Goal: Task Accomplishment & Management: Complete application form

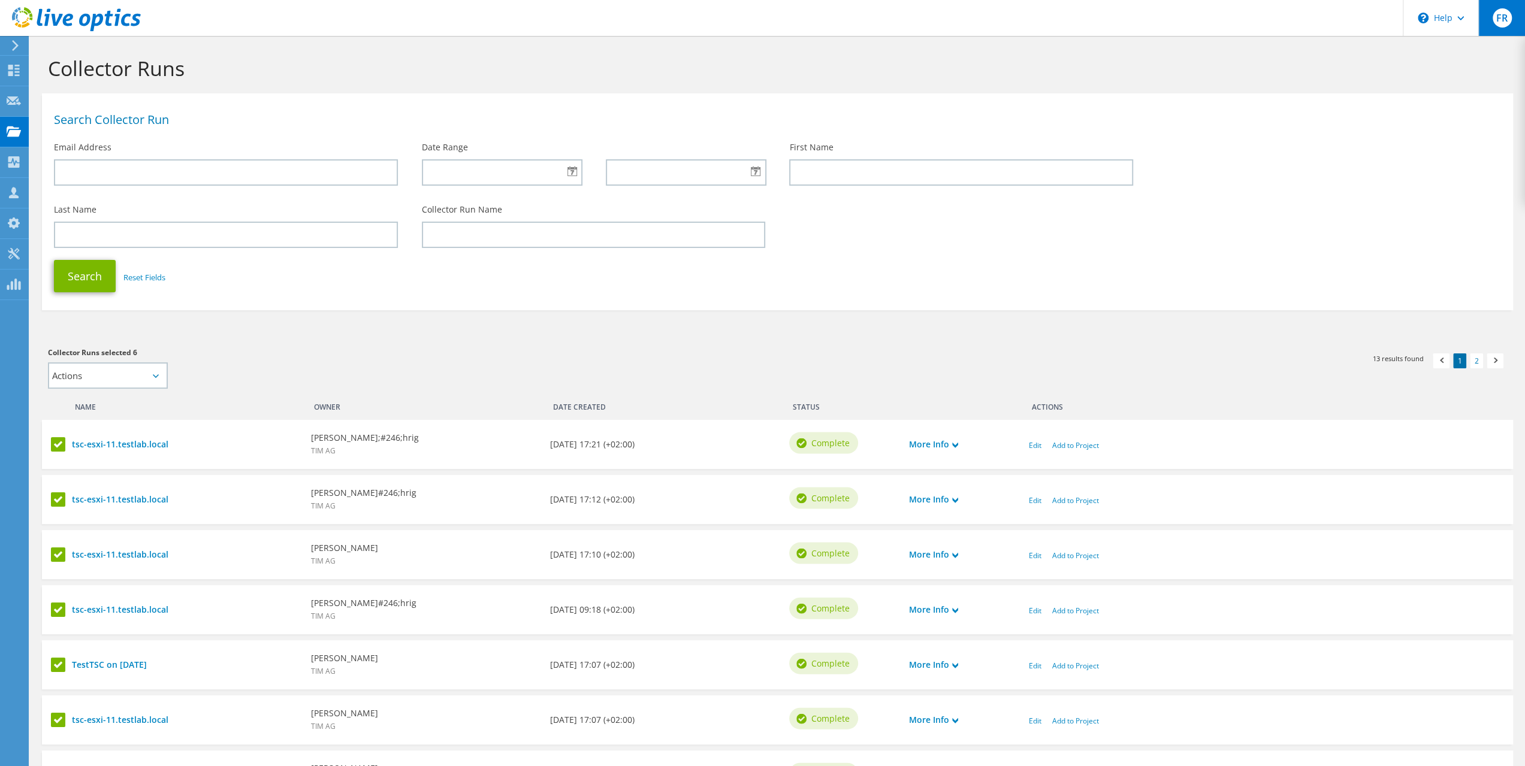
click at [1498, 23] on span "FR" at bounding box center [1501, 17] width 19 height 19
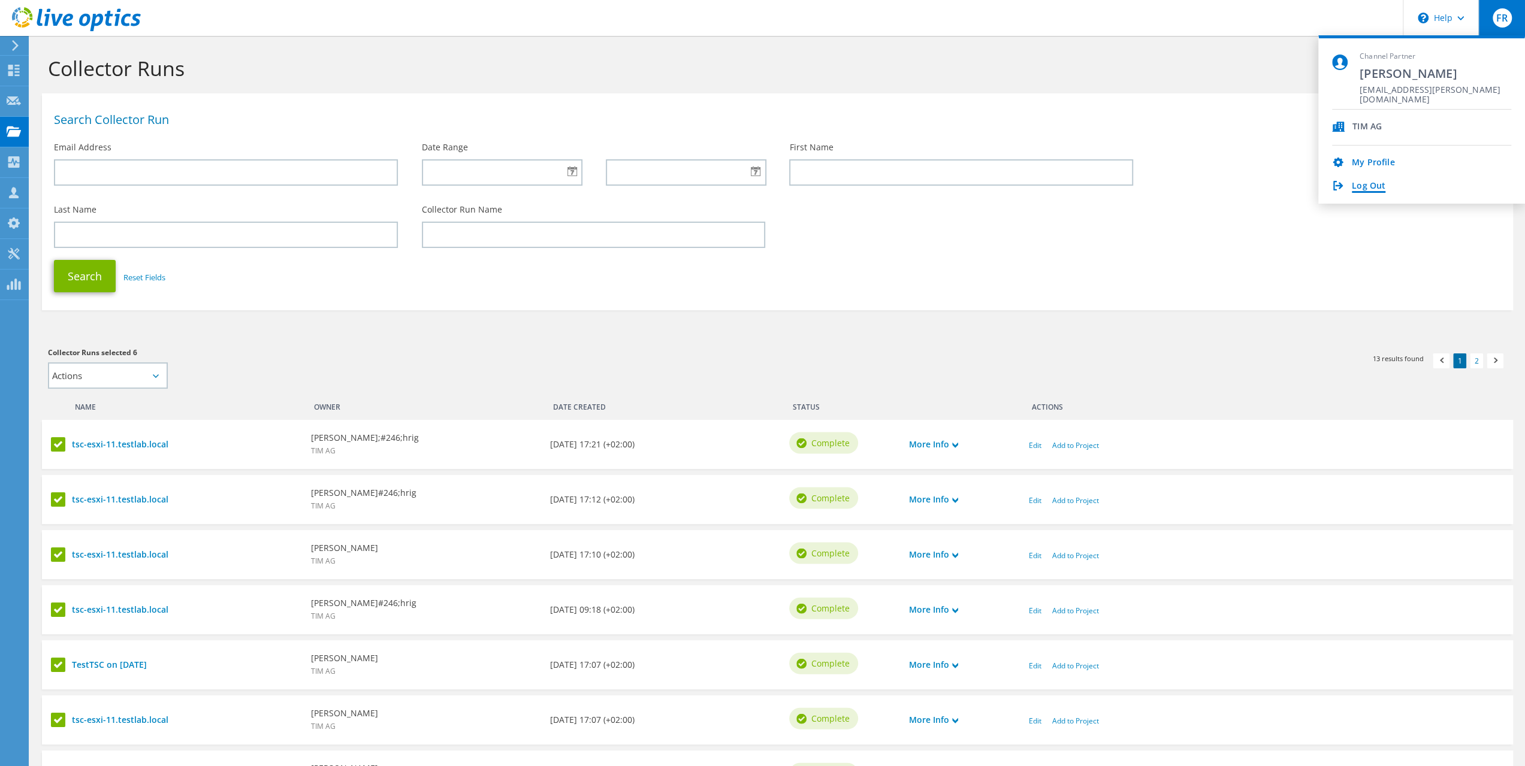
click at [1372, 187] on link "Log Out" at bounding box center [1368, 186] width 34 height 11
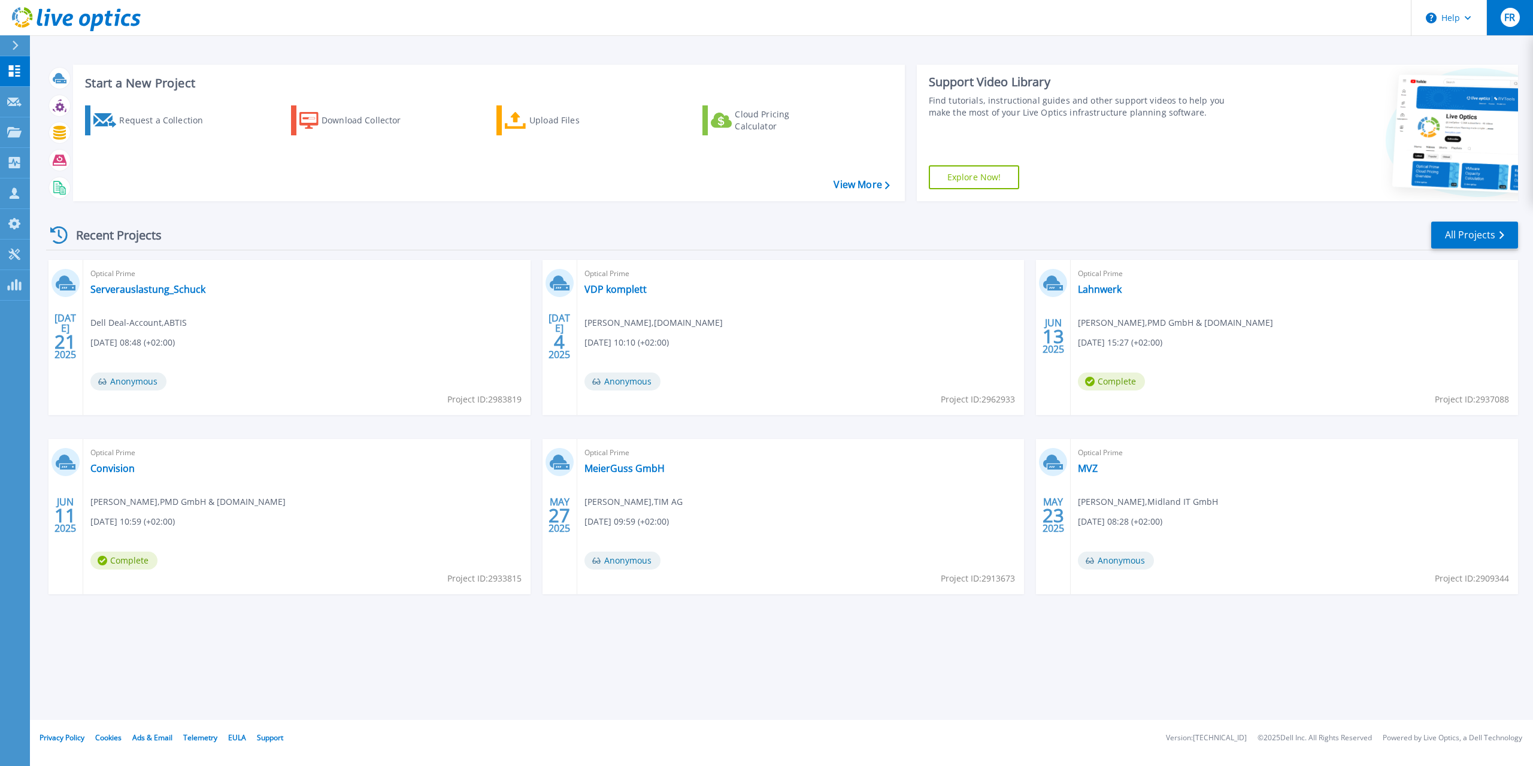
click at [1512, 20] on span "FR" at bounding box center [1510, 18] width 11 height 10
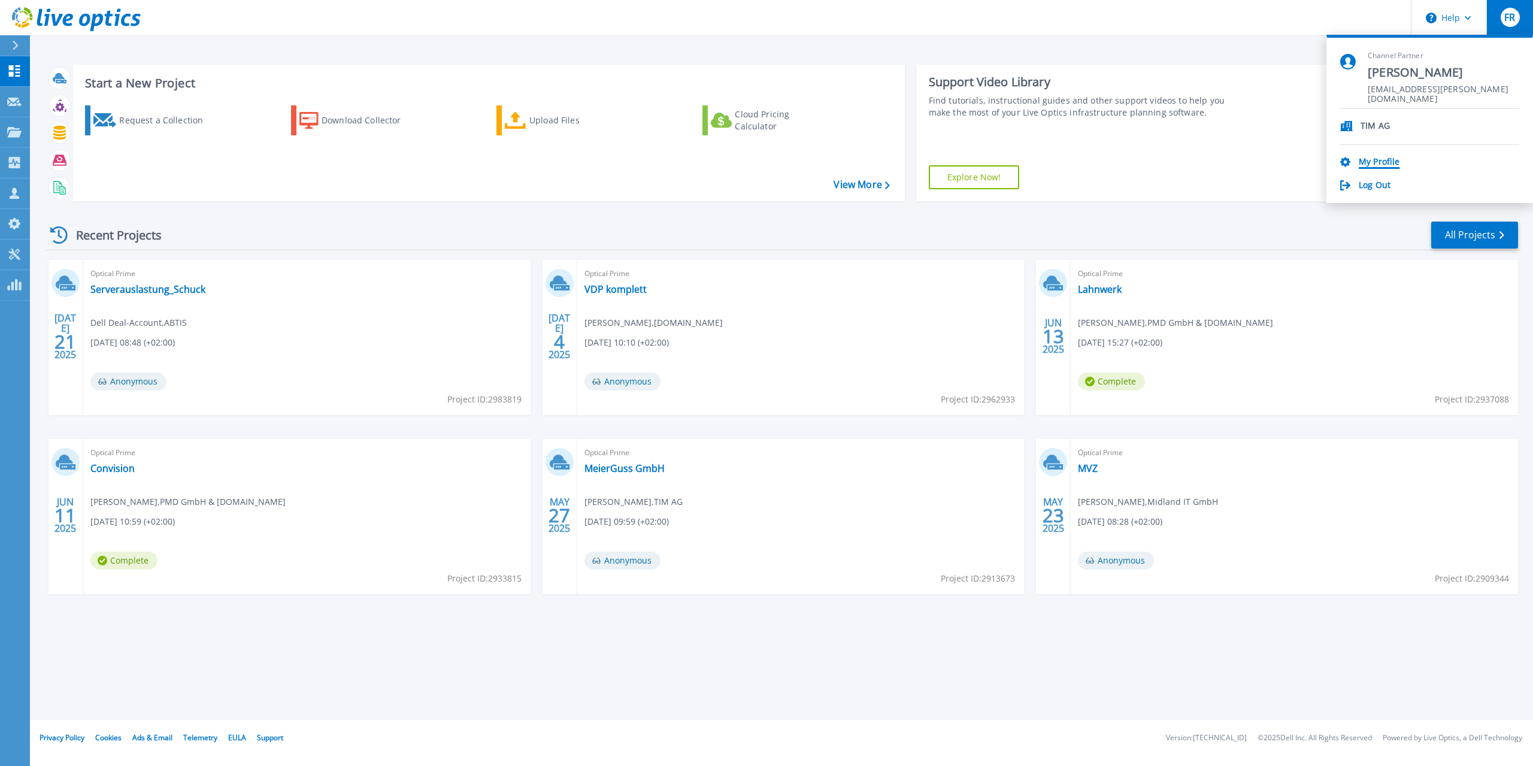
click at [1387, 161] on link "My Profile" at bounding box center [1379, 162] width 41 height 11
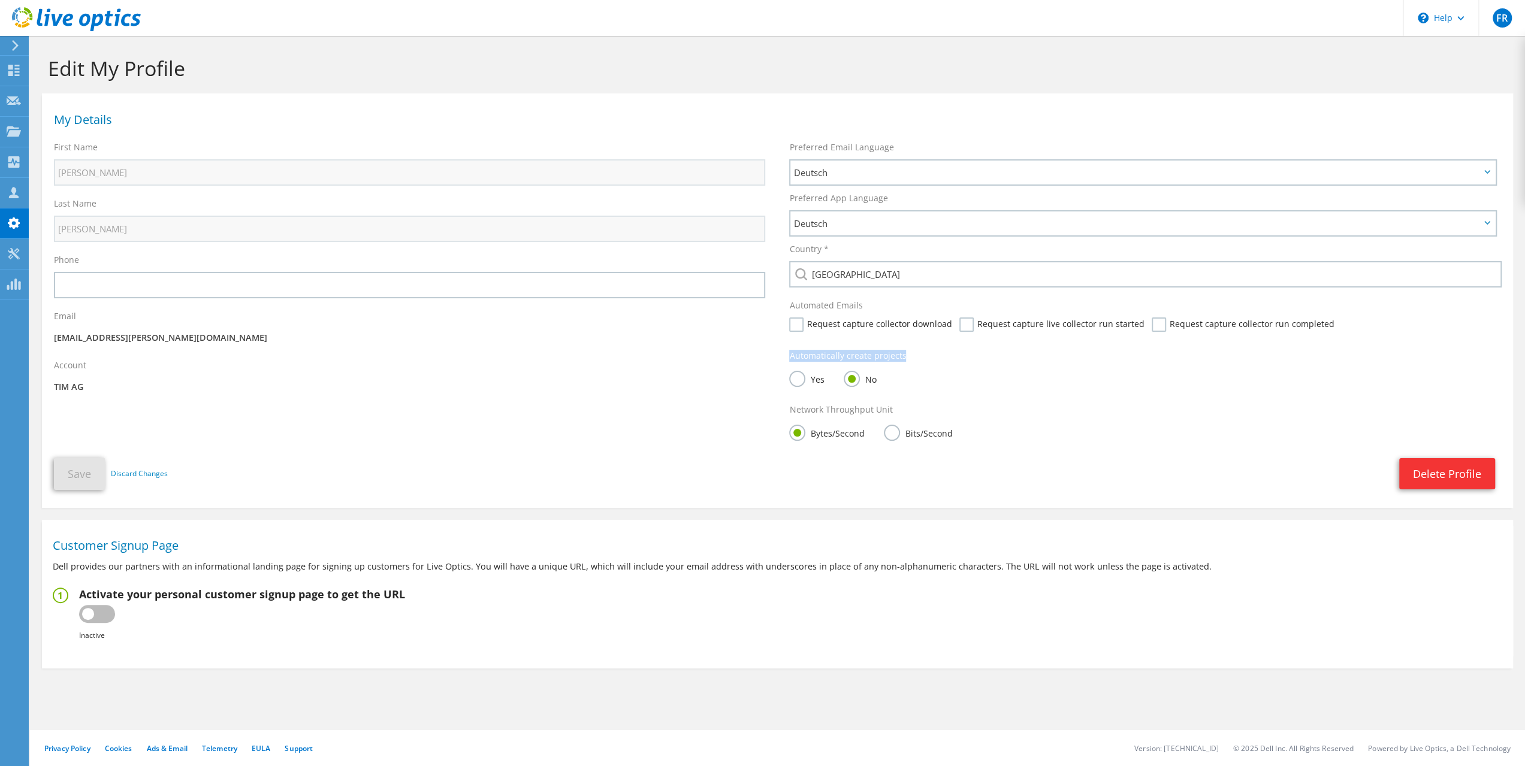
drag, startPoint x: 788, startPoint y: 357, endPoint x: 905, endPoint y: 358, distance: 116.8
click at [905, 358] on div "Automatically create projects Yes No" at bounding box center [1144, 371] width 735 height 54
click at [910, 379] on div "Yes No" at bounding box center [1144, 380] width 711 height 24
click at [798, 380] on label "Yes" at bounding box center [806, 378] width 35 height 15
click at [0, 0] on input "Yes" at bounding box center [0, 0] width 0 height 0
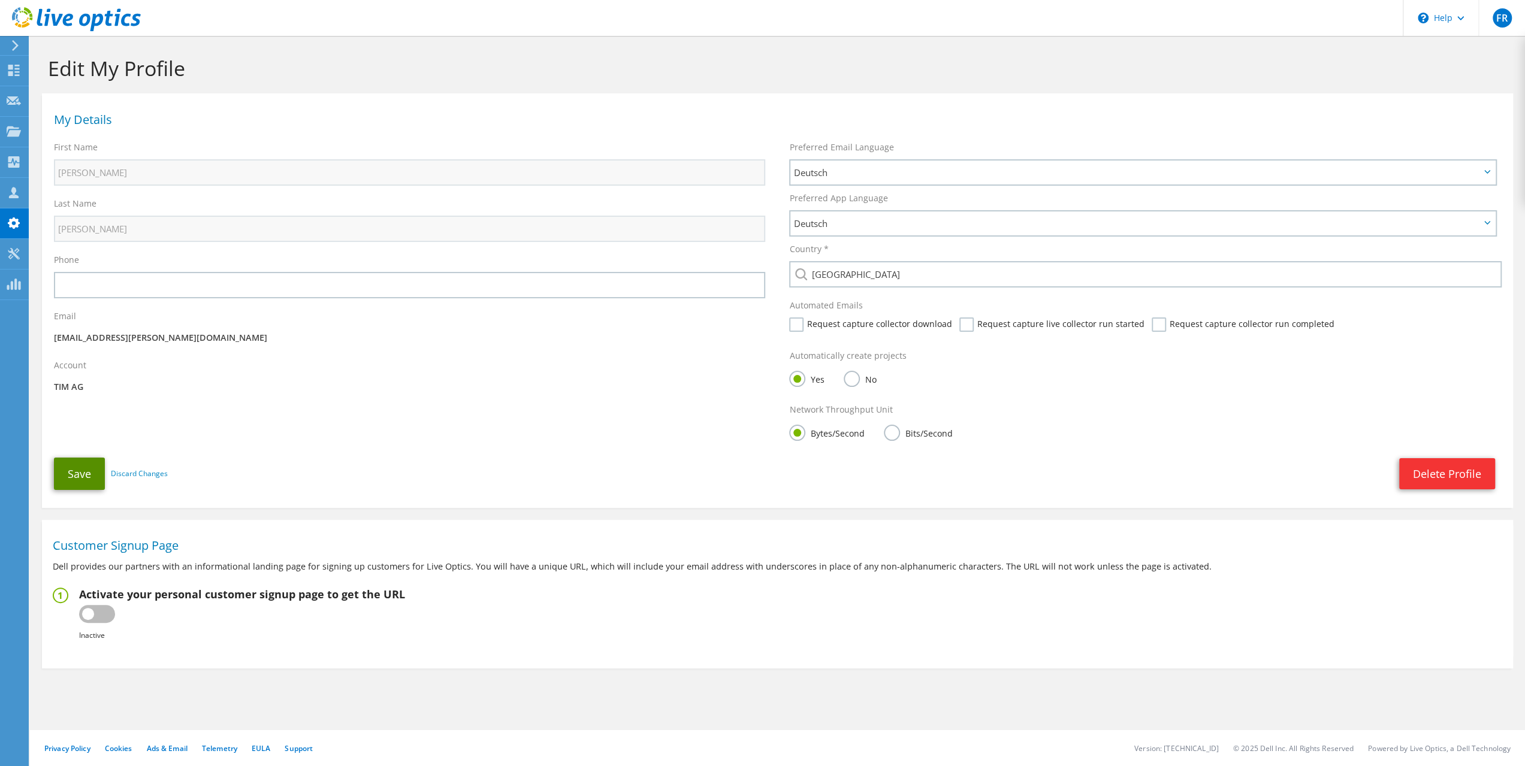
click at [68, 476] on button "Save" at bounding box center [79, 474] width 51 height 32
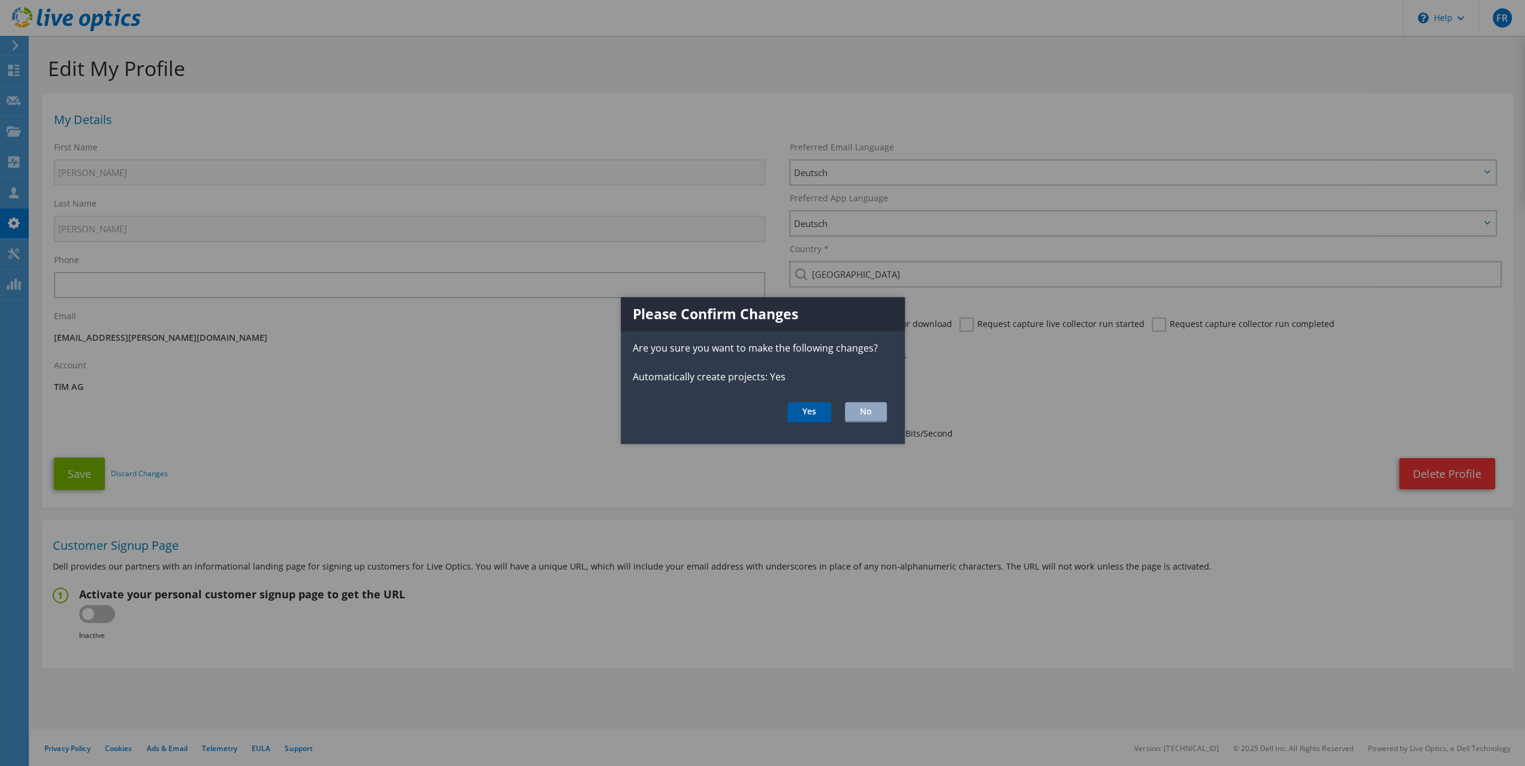
click at [801, 409] on button "Yes" at bounding box center [809, 412] width 44 height 20
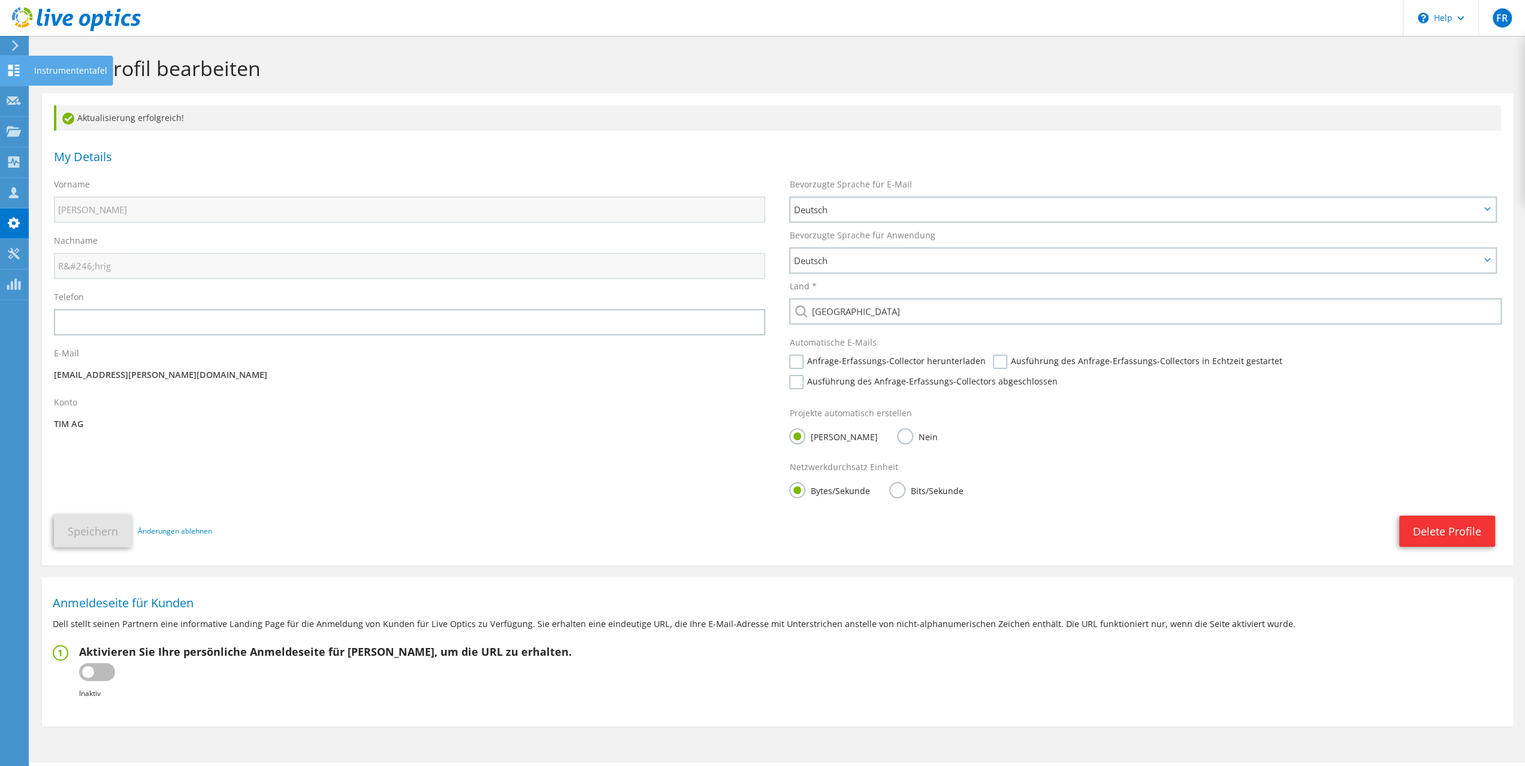
click at [12, 69] on icon at bounding box center [14, 70] width 14 height 11
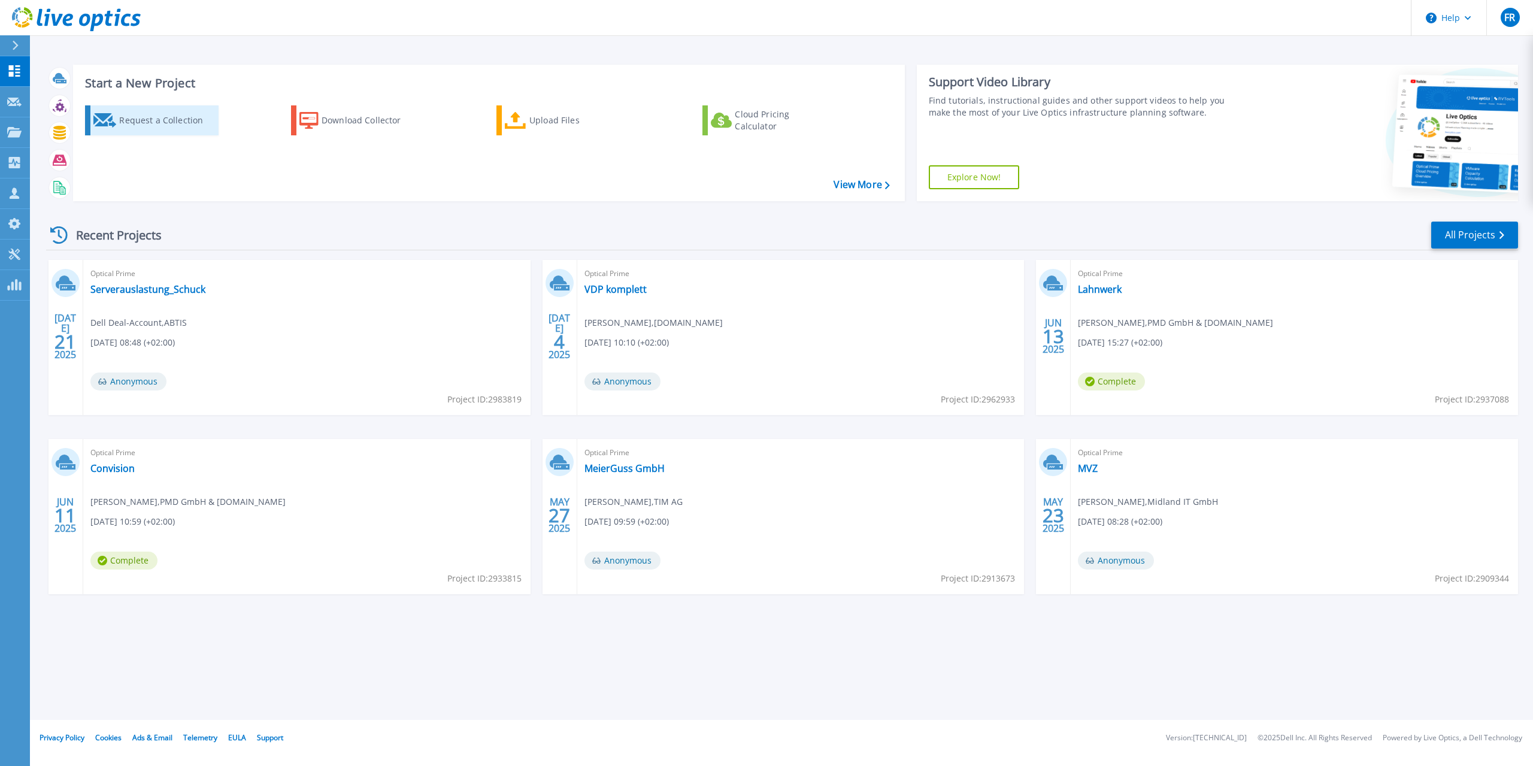
click at [144, 120] on div "Request a Collection" at bounding box center [167, 120] width 96 height 24
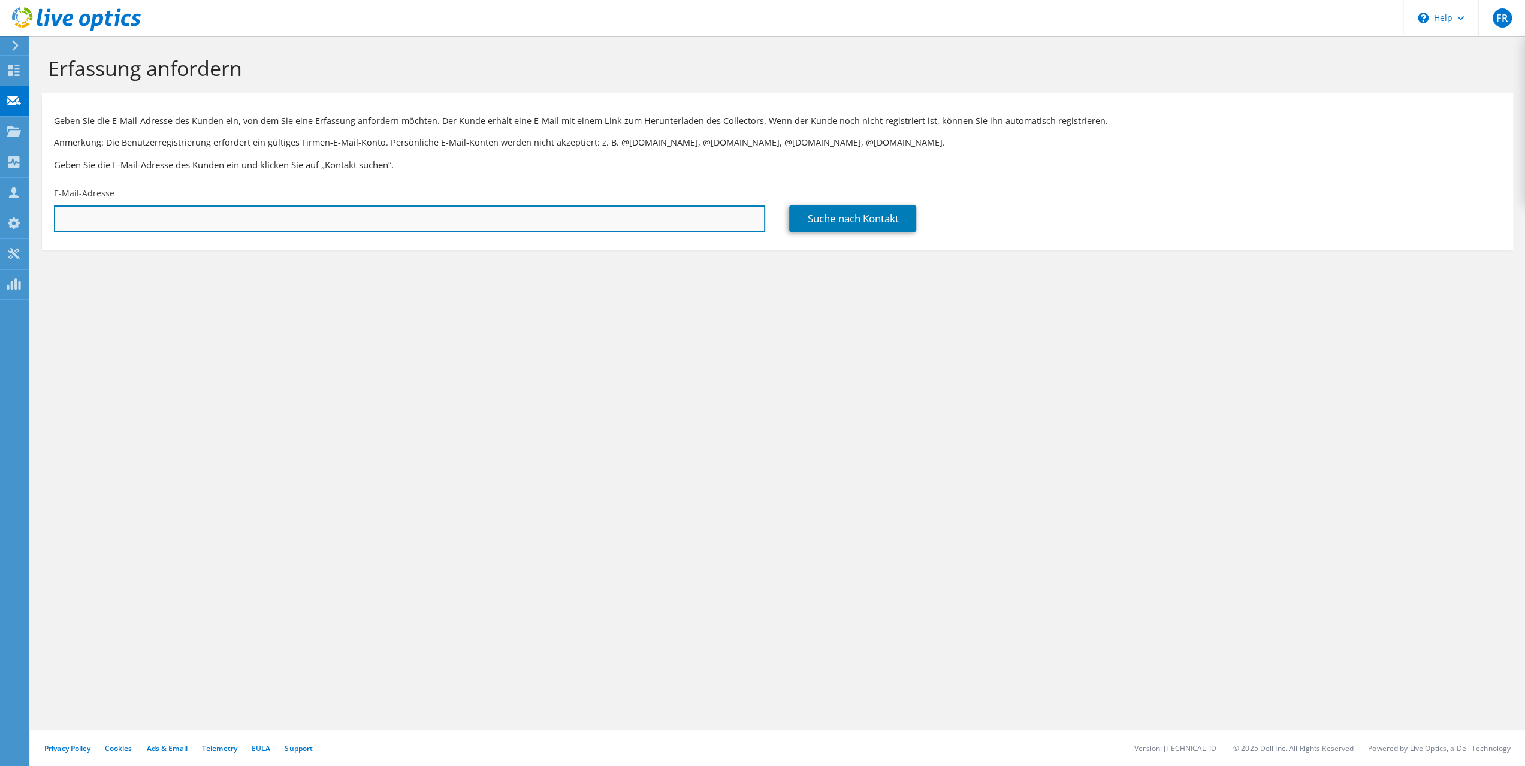
click at [268, 219] on input "text" at bounding box center [409, 218] width 711 height 26
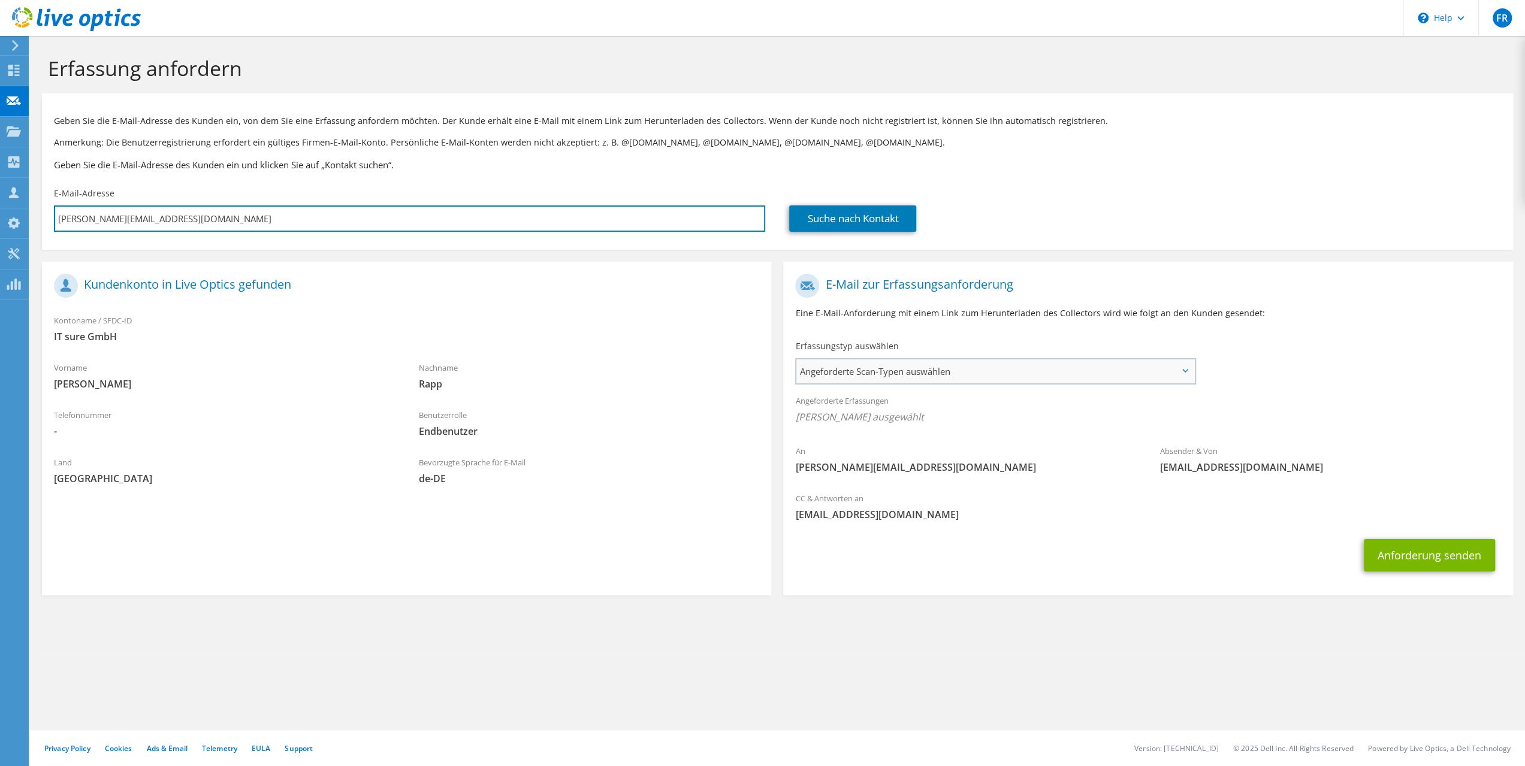
type input "dominik.rapp@it-sure.de"
click at [963, 370] on span "Angeforderte Scan-Typen auswählen" at bounding box center [994, 371] width 397 height 24
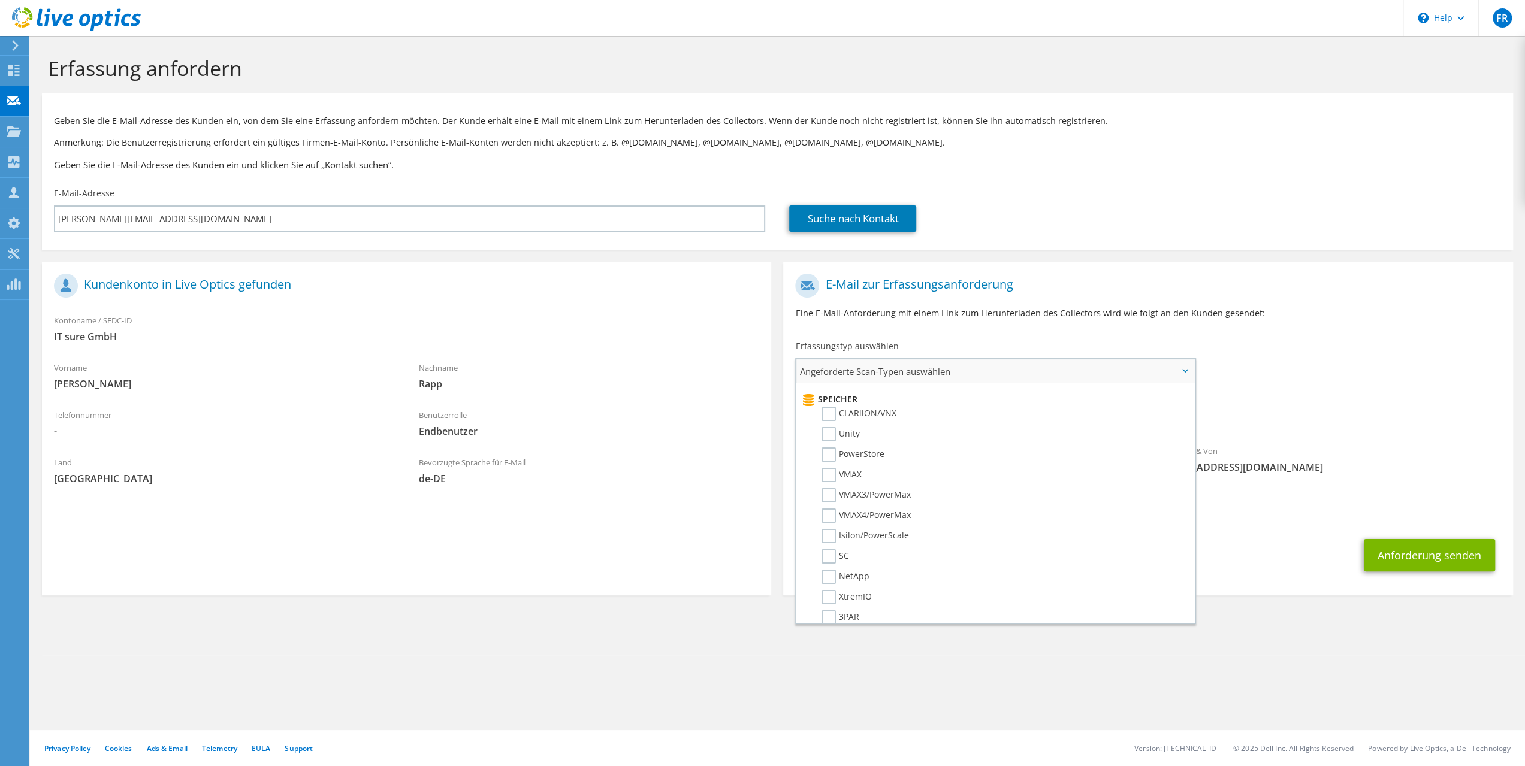
scroll to position [216, 0]
click at [830, 446] on label "PowerStore" at bounding box center [852, 442] width 63 height 14
click at [0, 0] on input "PowerStore" at bounding box center [0, 0] width 0 height 0
click at [830, 446] on label "PowerStore" at bounding box center [852, 442] width 63 height 14
click at [0, 0] on input "PowerStore" at bounding box center [0, 0] width 0 height 0
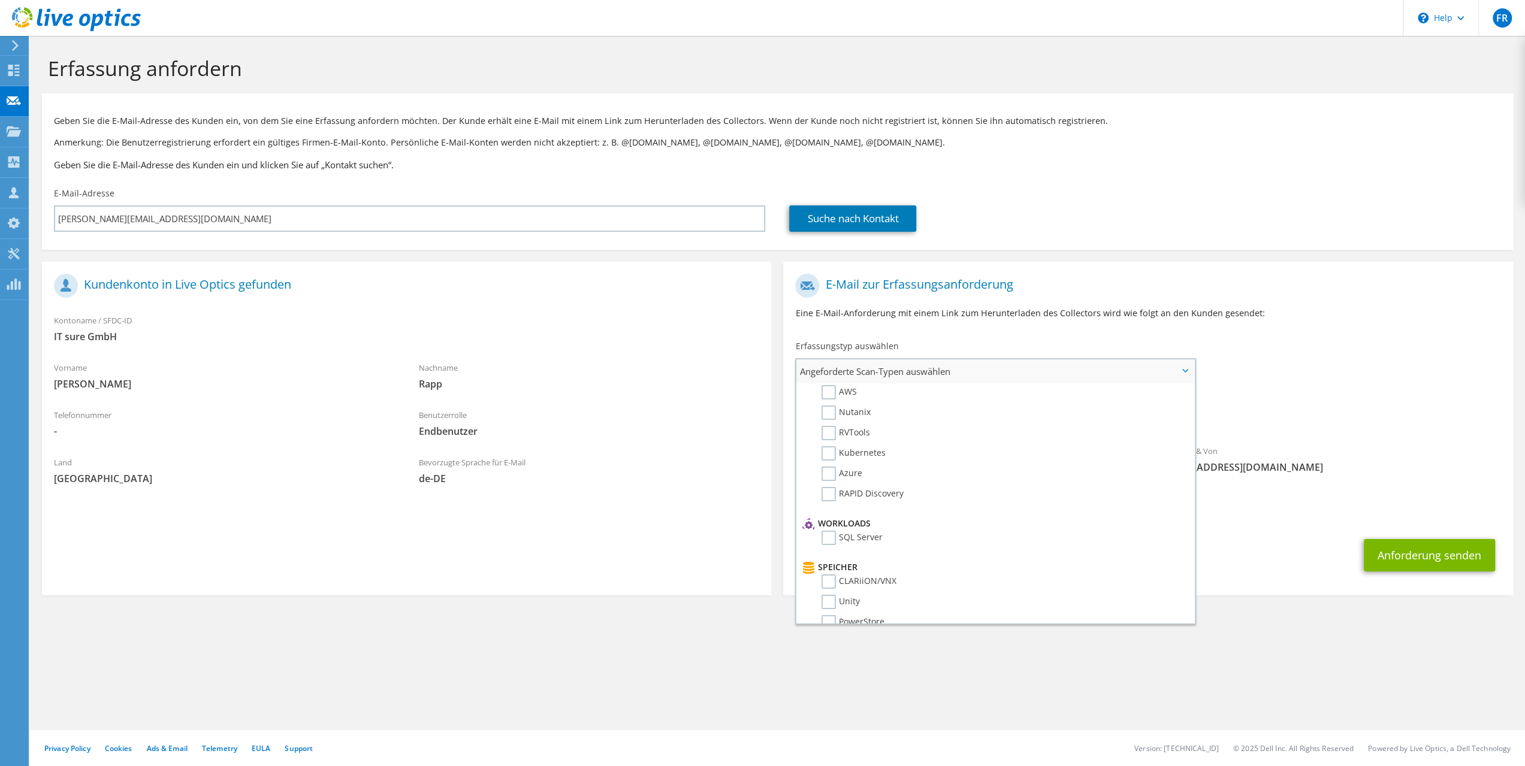
scroll to position [0, 0]
click at [829, 408] on label "Optical Prime" at bounding box center [857, 408] width 72 height 14
click at [0, 0] on input "Optical Prime" at bounding box center [0, 0] width 0 height 0
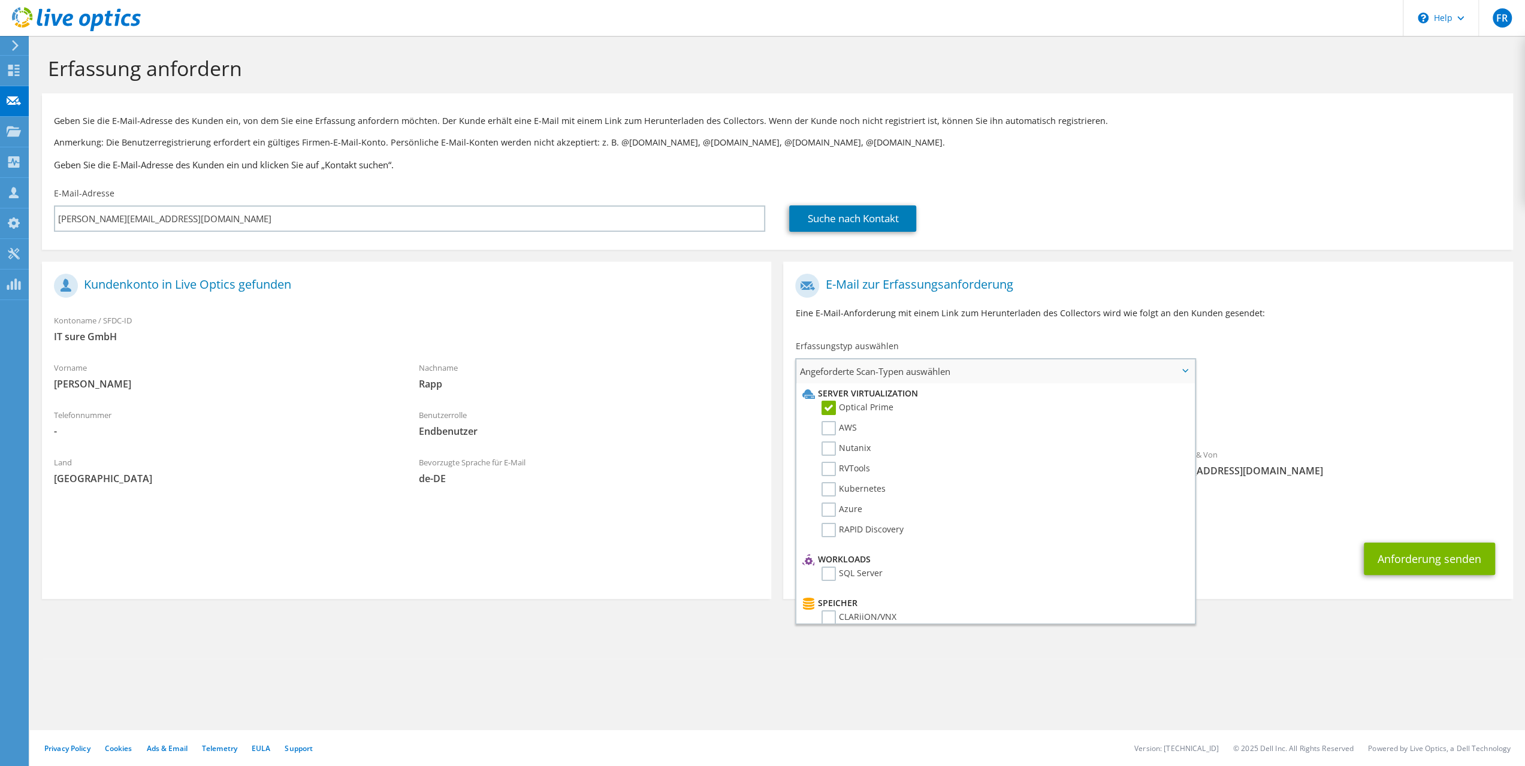
click at [1046, 367] on span "Angeforderte Scan-Typen auswählen" at bounding box center [994, 371] width 397 height 24
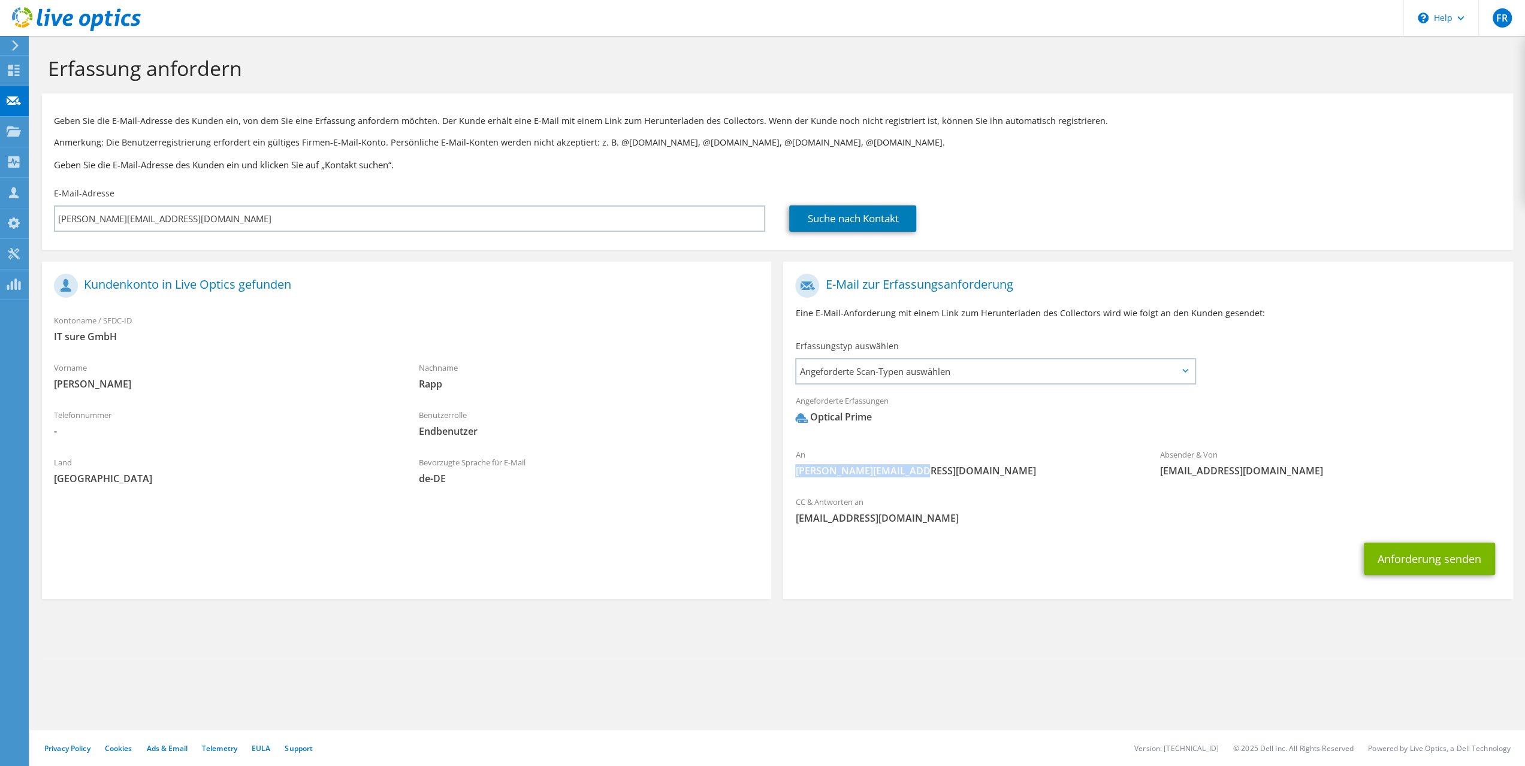
drag, startPoint x: 913, startPoint y: 474, endPoint x: 789, endPoint y: 483, distance: 124.3
click at [789, 483] on div "An dominik.rapp@it-sure.de" at bounding box center [965, 462] width 365 height 41
drag, startPoint x: 794, startPoint y: 520, endPoint x: 864, endPoint y: 519, distance: 70.7
click at [864, 519] on div "CC & Antworten an florianr@tim.de" at bounding box center [1147, 509] width 729 height 41
drag, startPoint x: 1159, startPoint y: 471, endPoint x: 1279, endPoint y: 476, distance: 119.9
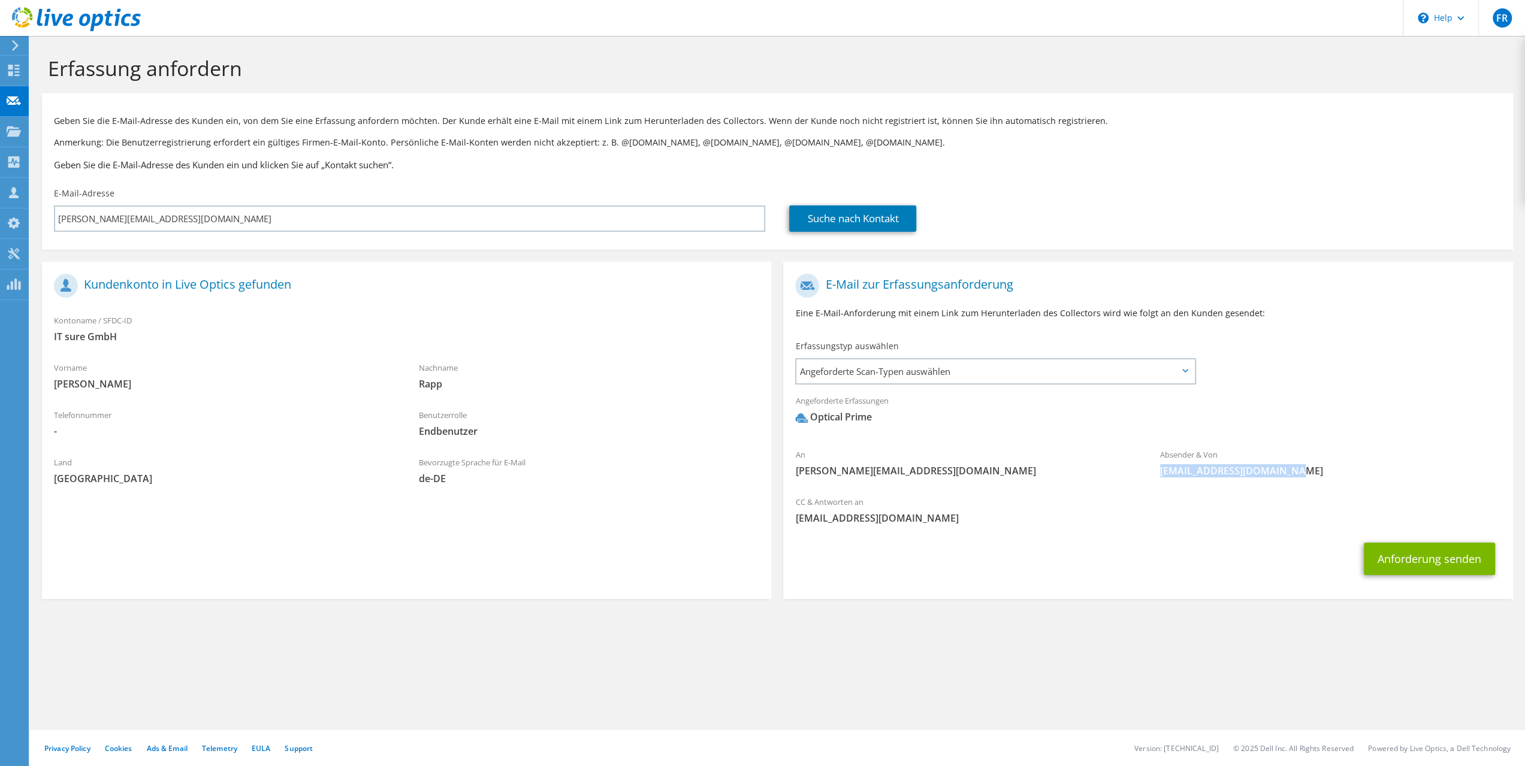
click at [1279, 476] on span "liveoptics@liveoptics.com" at bounding box center [1330, 470] width 341 height 13
click at [1082, 497] on div "CC & Antworten an florianr@tim.de" at bounding box center [1147, 509] width 729 height 41
drag, startPoint x: 121, startPoint y: 341, endPoint x: 51, endPoint y: 344, distance: 70.2
click at [51, 344] on div "Kontoname / SFDC-ID IT sure GmbH" at bounding box center [406, 328] width 729 height 41
click at [980, 372] on span "Angeforderte Scan-Typen auswählen" at bounding box center [994, 371] width 397 height 24
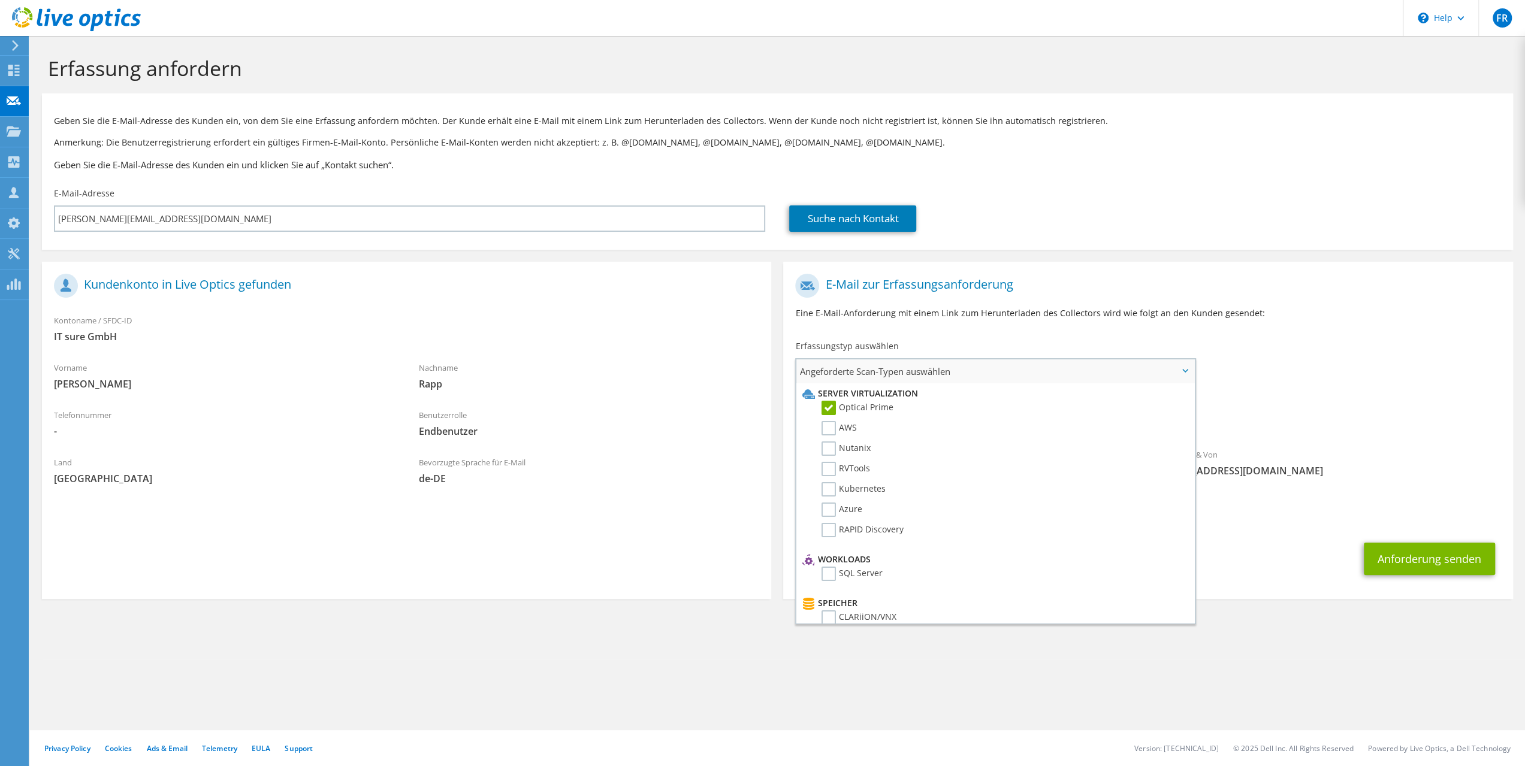
click at [967, 366] on span "Angeforderte Scan-Typen auswählen" at bounding box center [994, 371] width 397 height 24
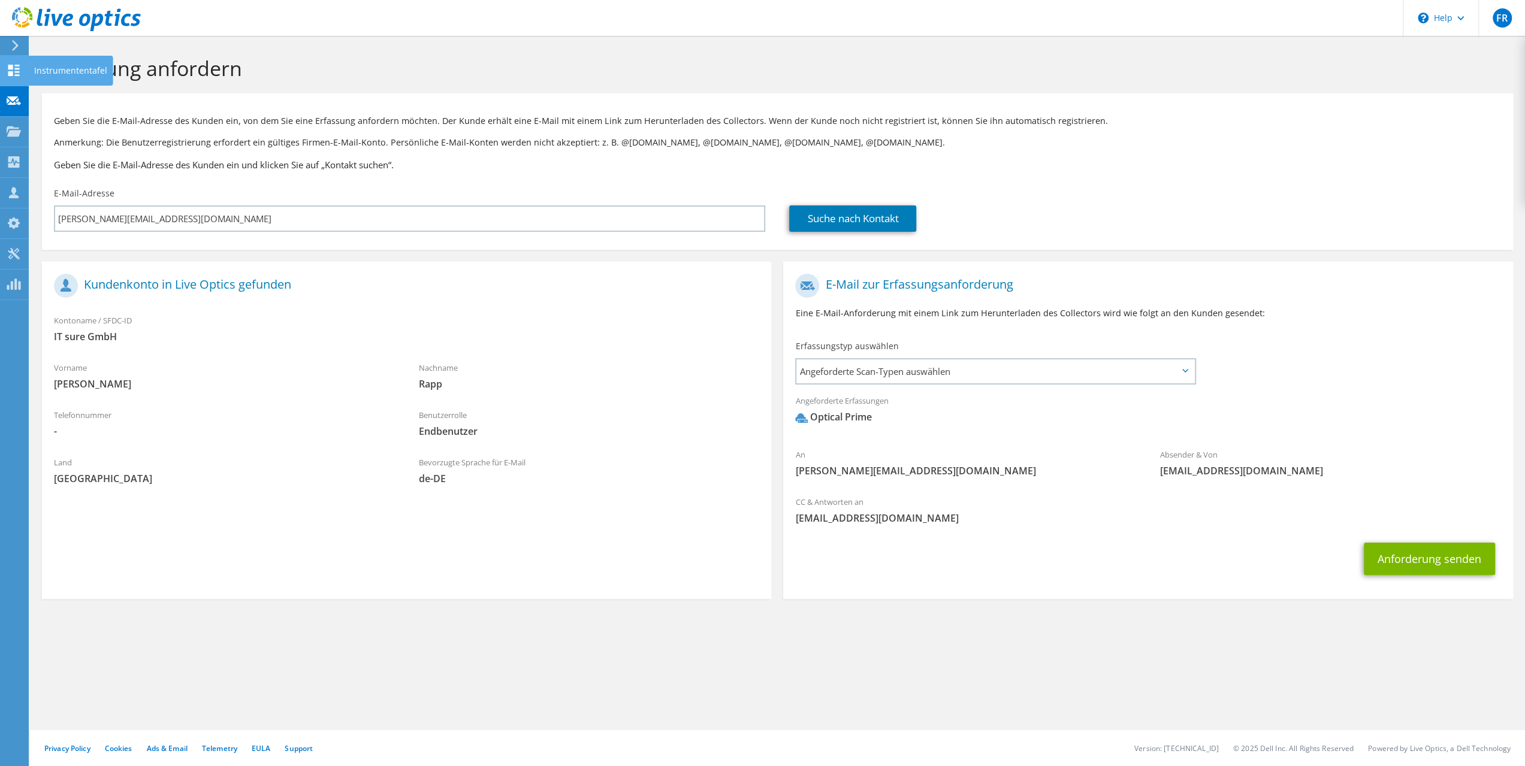
click at [9, 71] on use at bounding box center [13, 70] width 11 height 11
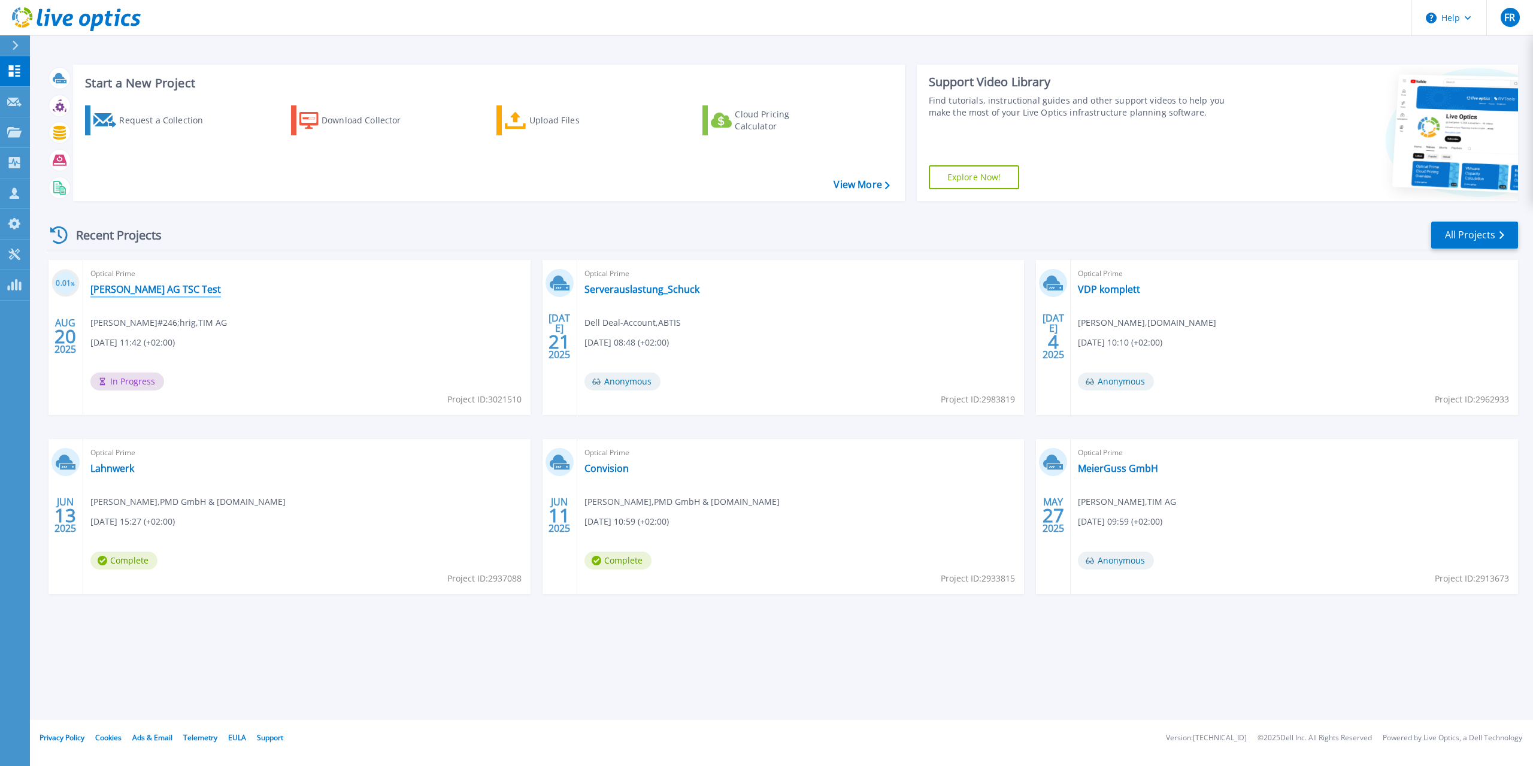
click at [122, 291] on link "[PERSON_NAME] AG TSC Test" at bounding box center [155, 289] width 131 height 12
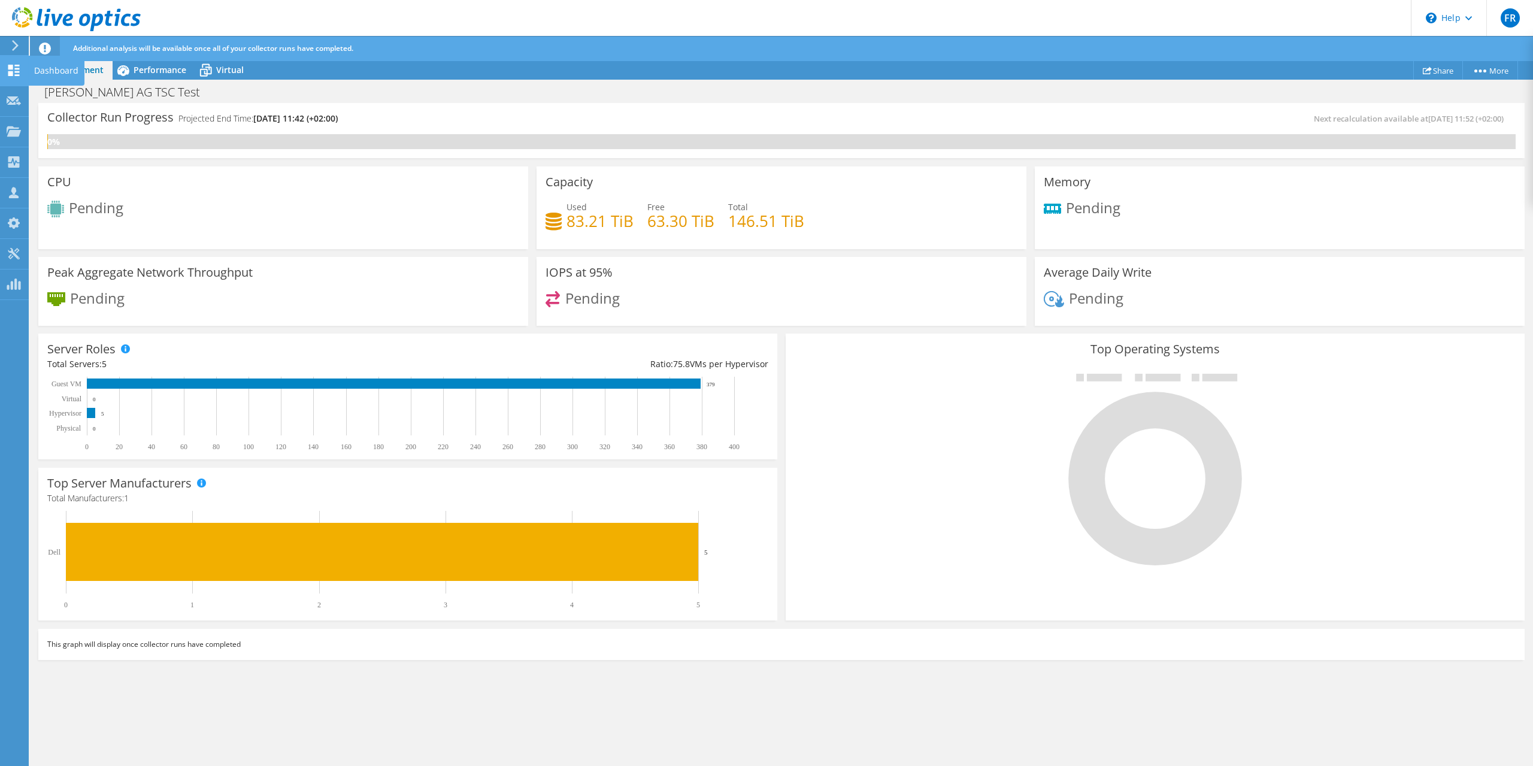
click at [12, 69] on icon at bounding box center [14, 70] width 14 height 11
